Goal: Task Accomplishment & Management: Complete application form

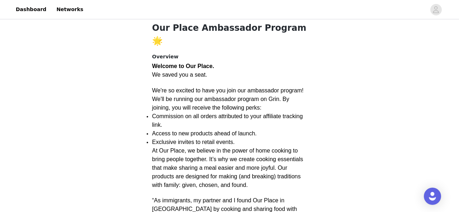
scroll to position [160, 0]
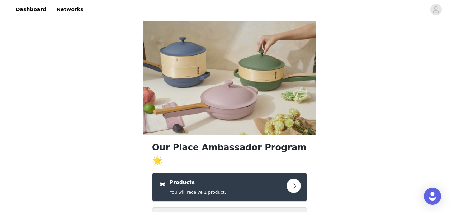
scroll to position [160, 0]
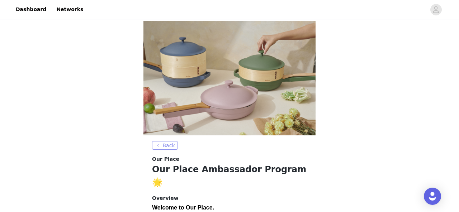
click at [164, 141] on button "Back" at bounding box center [165, 145] width 26 height 9
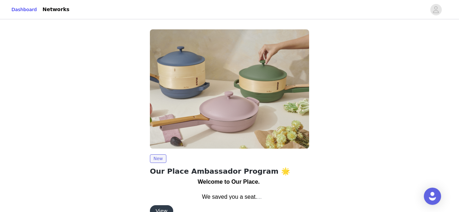
scroll to position [41, 0]
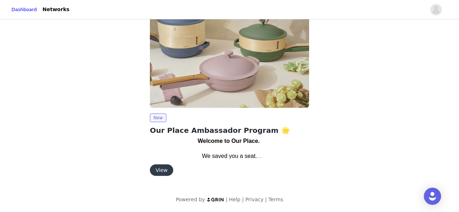
click at [162, 171] on button "View" at bounding box center [161, 169] width 23 height 11
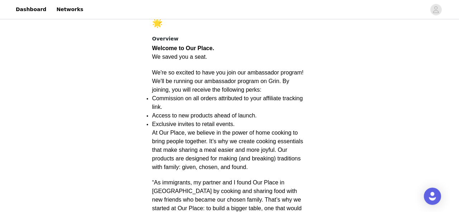
scroll to position [160, 0]
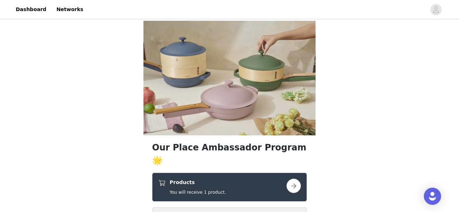
click at [292, 179] on button "button" at bounding box center [293, 186] width 14 height 14
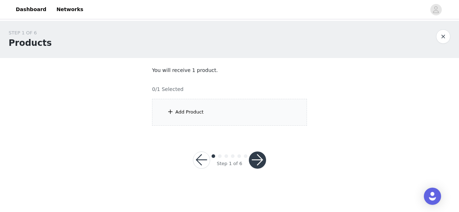
click at [192, 109] on div "Add Product" at bounding box center [189, 112] width 28 height 7
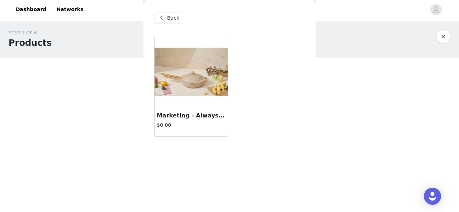
click at [195, 76] on img at bounding box center [190, 72] width 73 height 49
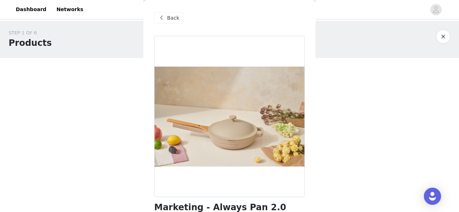
scroll to position [69, 0]
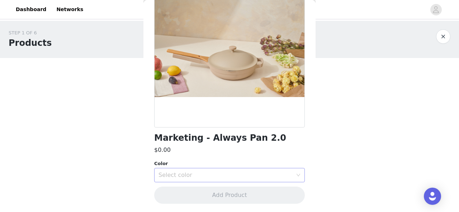
click at [222, 174] on div "Select color" at bounding box center [225, 175] width 134 height 7
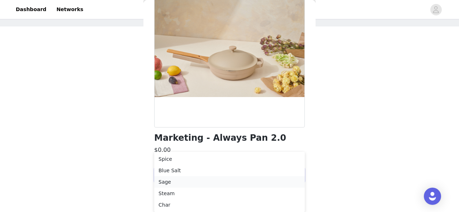
click at [201, 184] on li "Sage" at bounding box center [229, 181] width 150 height 11
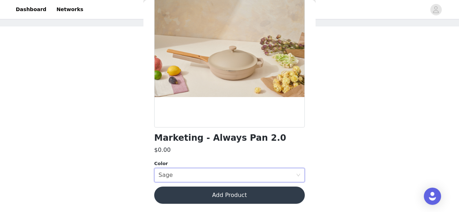
scroll to position [0, 0]
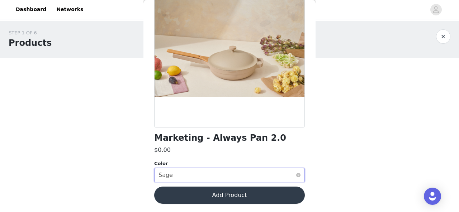
click at [206, 174] on div "Select color Sage" at bounding box center [226, 175] width 137 height 14
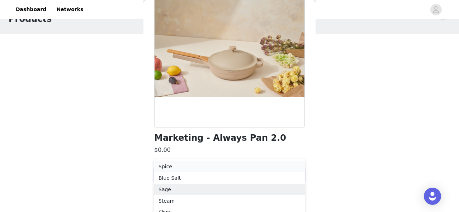
scroll to position [32, 0]
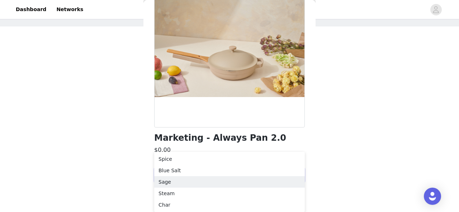
click at [323, 139] on div "STEP 1 OF 6 Products You will receive 1 product. 0/1 Selected Add Product Back …" at bounding box center [229, 71] width 459 height 165
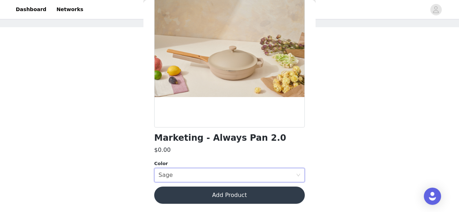
scroll to position [0, 0]
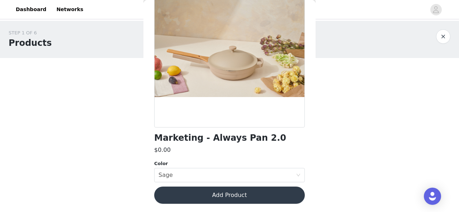
click at [261, 193] on button "Add Product" at bounding box center [229, 195] width 150 height 17
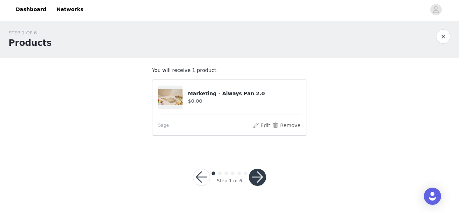
click at [262, 175] on button "button" at bounding box center [257, 177] width 17 height 17
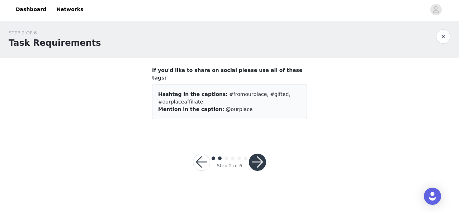
click at [256, 157] on button "button" at bounding box center [257, 162] width 17 height 17
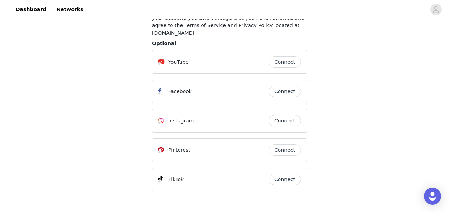
scroll to position [107, 0]
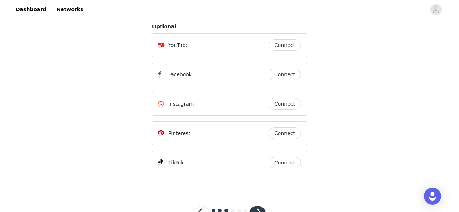
click at [254, 206] on button "button" at bounding box center [257, 214] width 17 height 17
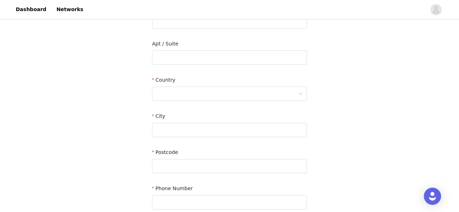
scroll to position [240, 0]
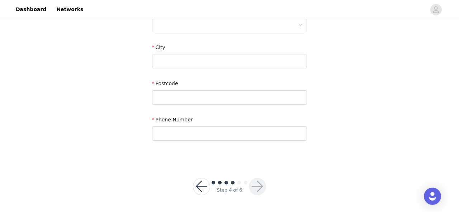
click at [201, 186] on button "button" at bounding box center [201, 186] width 17 height 17
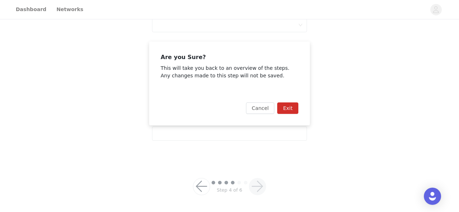
click at [282, 109] on button "Exit" at bounding box center [287, 107] width 21 height 11
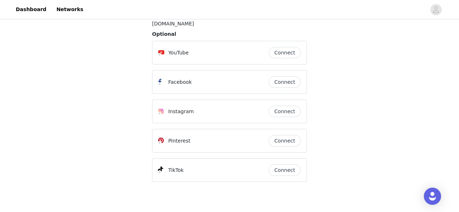
scroll to position [99, 0]
click at [293, 165] on button "Connect" at bounding box center [284, 170] width 32 height 11
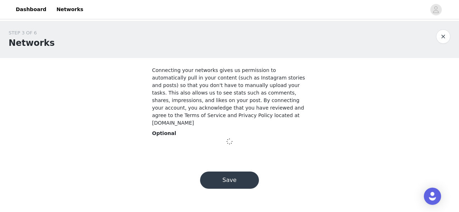
scroll to position [0, 0]
